Goal: Information Seeking & Learning: Learn about a topic

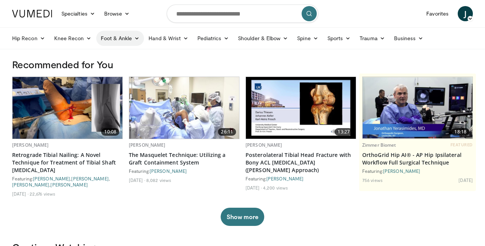
click at [112, 34] on link "Foot & Ankle" at bounding box center [120, 38] width 48 height 15
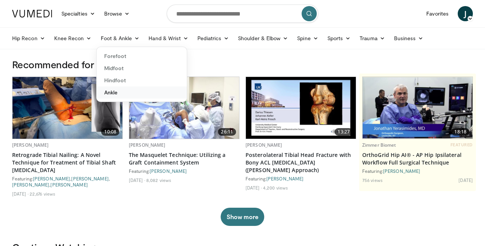
click at [110, 92] on link "Ankle" at bounding box center [142, 92] width 90 height 12
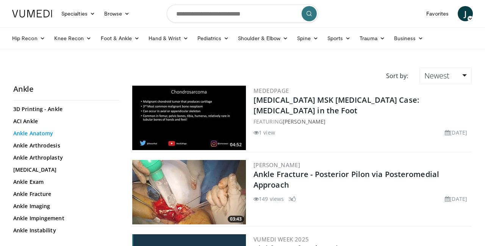
scroll to position [31, 0]
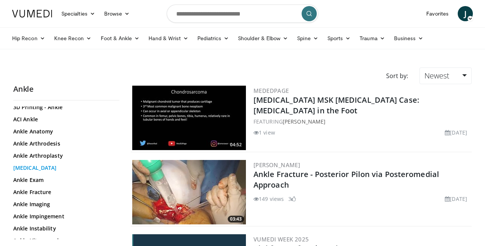
click at [44, 168] on link "Ankle Arthroscopy" at bounding box center [64, 168] width 102 height 8
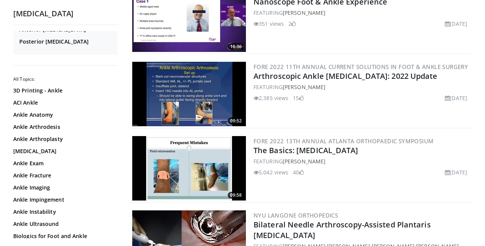
scroll to position [1360, 0]
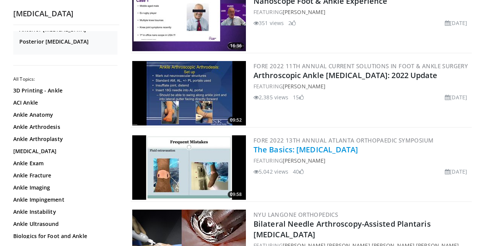
click at [274, 147] on link "The Basics: [MEDICAL_DATA]" at bounding box center [305, 149] width 105 height 10
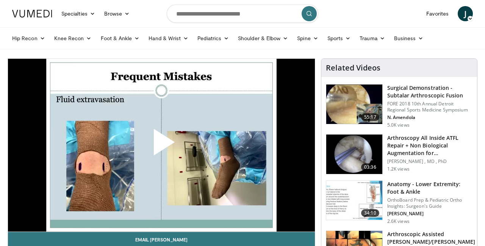
click at [161, 145] on span "Video Player" at bounding box center [161, 145] width 0 height 0
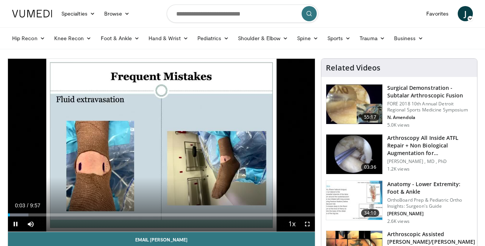
click at [307, 222] on div "10 seconds Tap to unmute" at bounding box center [161, 145] width 307 height 173
click at [307, 222] on span "Video Player" at bounding box center [306, 223] width 15 height 15
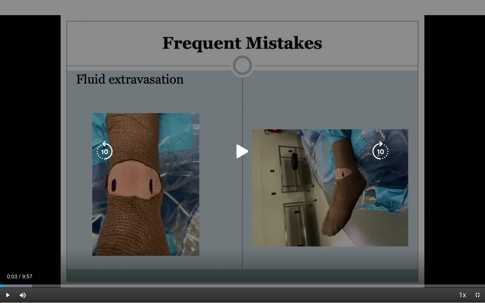
click at [240, 153] on icon "Video Player" at bounding box center [242, 151] width 21 height 21
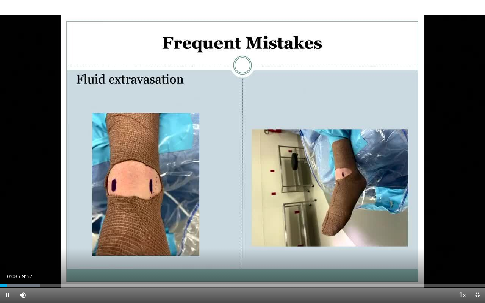
click at [214, 152] on div "10 seconds Tap to unmute" at bounding box center [242, 151] width 485 height 303
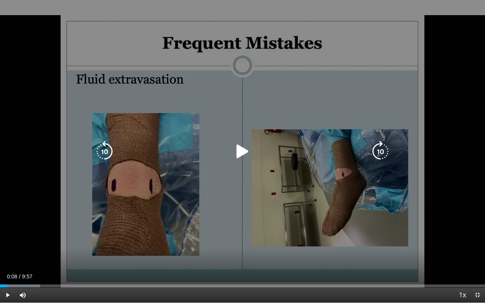
click at [241, 147] on icon "Video Player" at bounding box center [242, 151] width 21 height 21
click at [242, 152] on icon "Video Player" at bounding box center [242, 151] width 21 height 21
click at [238, 149] on icon "Video Player" at bounding box center [242, 151] width 21 height 21
click at [107, 145] on icon "Video Player" at bounding box center [104, 151] width 21 height 21
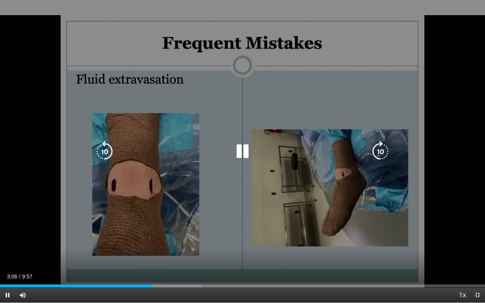
click at [245, 148] on icon "Video Player" at bounding box center [242, 151] width 21 height 21
click at [239, 151] on icon "Video Player" at bounding box center [242, 151] width 21 height 21
click at [104, 150] on icon "Video Player" at bounding box center [104, 151] width 21 height 21
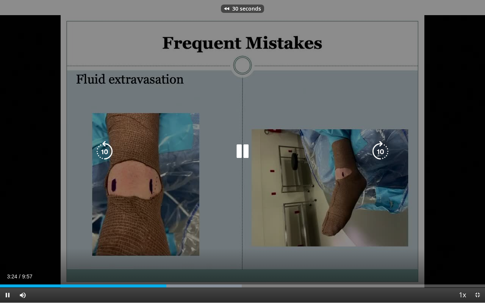
click at [104, 150] on icon "Video Player" at bounding box center [104, 151] width 21 height 21
click at [109, 153] on icon "Video Player" at bounding box center [104, 151] width 21 height 21
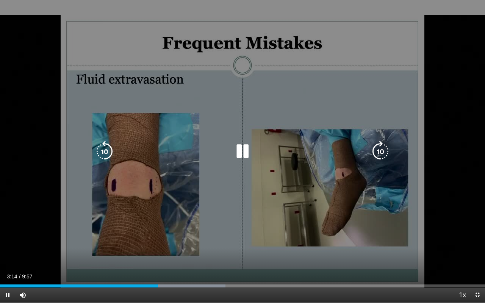
click at [109, 153] on icon "Video Player" at bounding box center [104, 151] width 21 height 21
click at [377, 149] on icon "Video Player" at bounding box center [380, 151] width 21 height 21
click at [384, 147] on icon "Video Player" at bounding box center [380, 151] width 21 height 21
click at [377, 151] on icon "Video Player" at bounding box center [380, 151] width 21 height 21
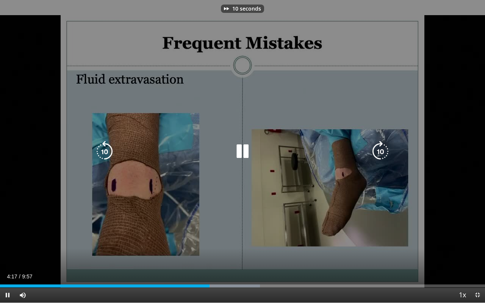
click at [377, 151] on icon "Video Player" at bounding box center [380, 151] width 21 height 21
click at [246, 151] on icon "Video Player" at bounding box center [242, 151] width 21 height 21
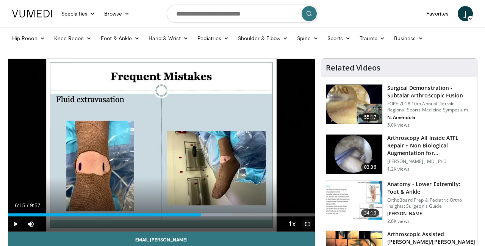
click at [306, 221] on span "Video Player" at bounding box center [306, 223] width 15 height 15
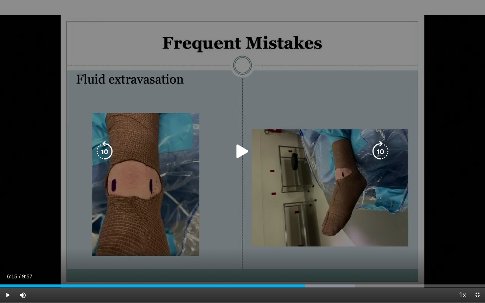
click at [243, 148] on icon "Video Player" at bounding box center [242, 151] width 21 height 21
